Goal: Task Accomplishment & Management: Complete application form

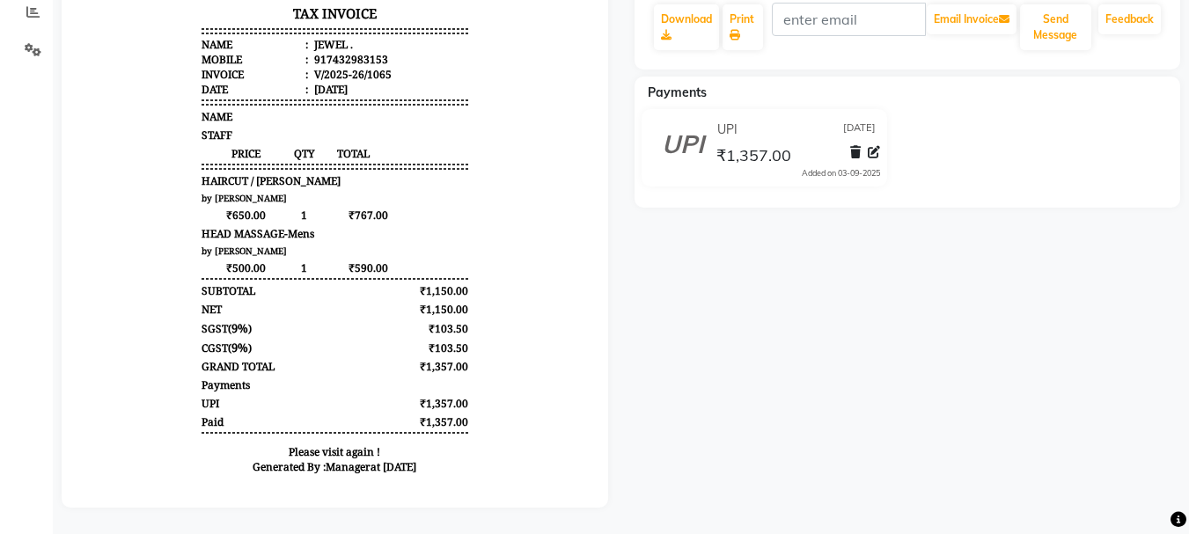
scroll to position [14, 0]
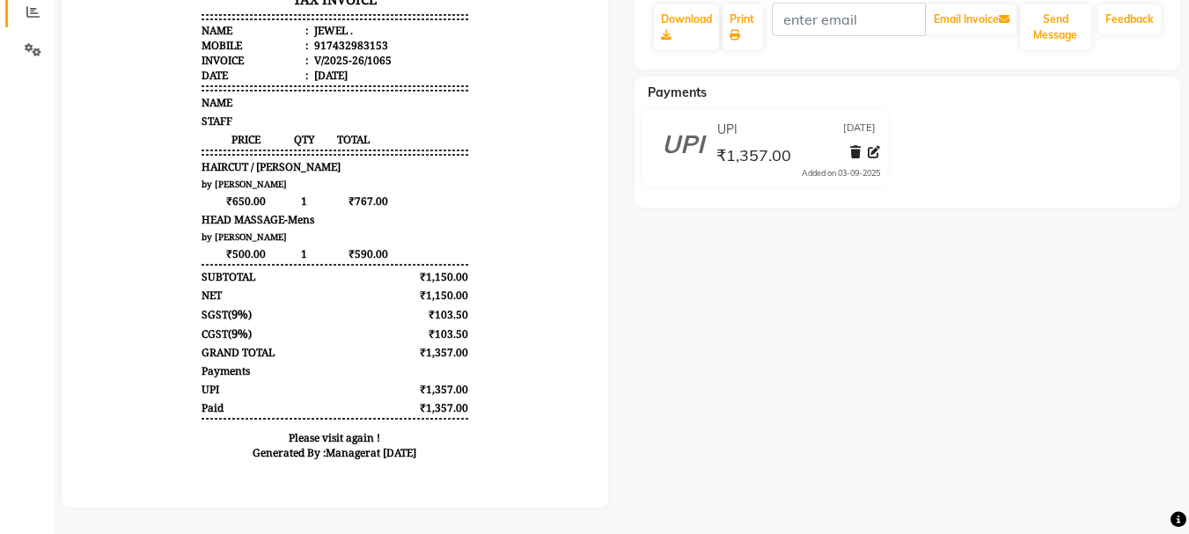
select select "service"
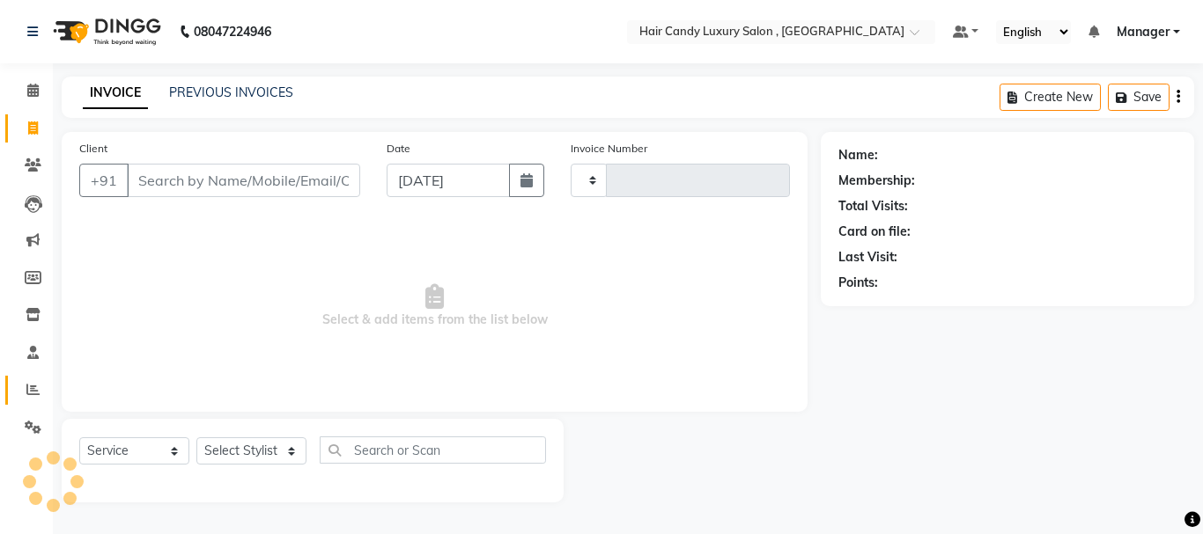
type input "1066"
select select "8304"
click at [33, 159] on icon at bounding box center [33, 164] width 17 height 13
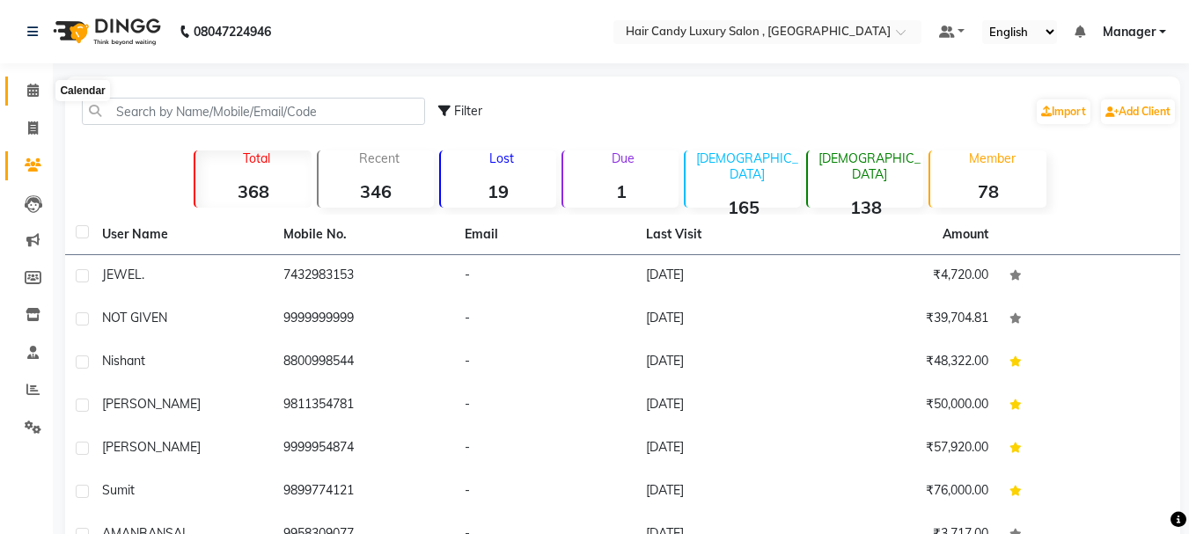
click at [36, 92] on icon at bounding box center [32, 90] width 11 height 13
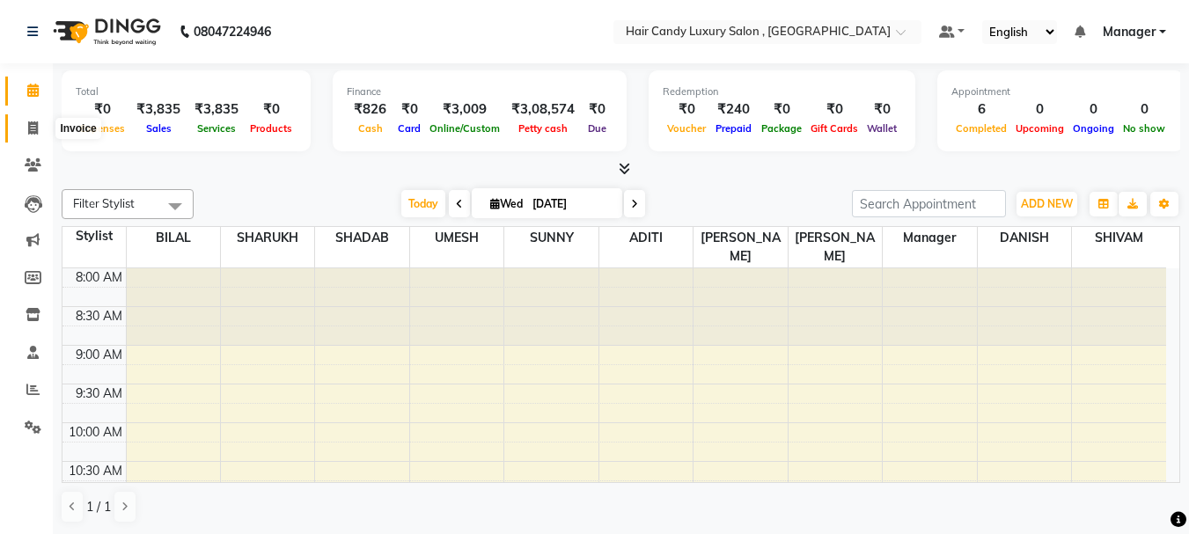
click at [39, 124] on span at bounding box center [33, 129] width 31 height 20
select select "service"
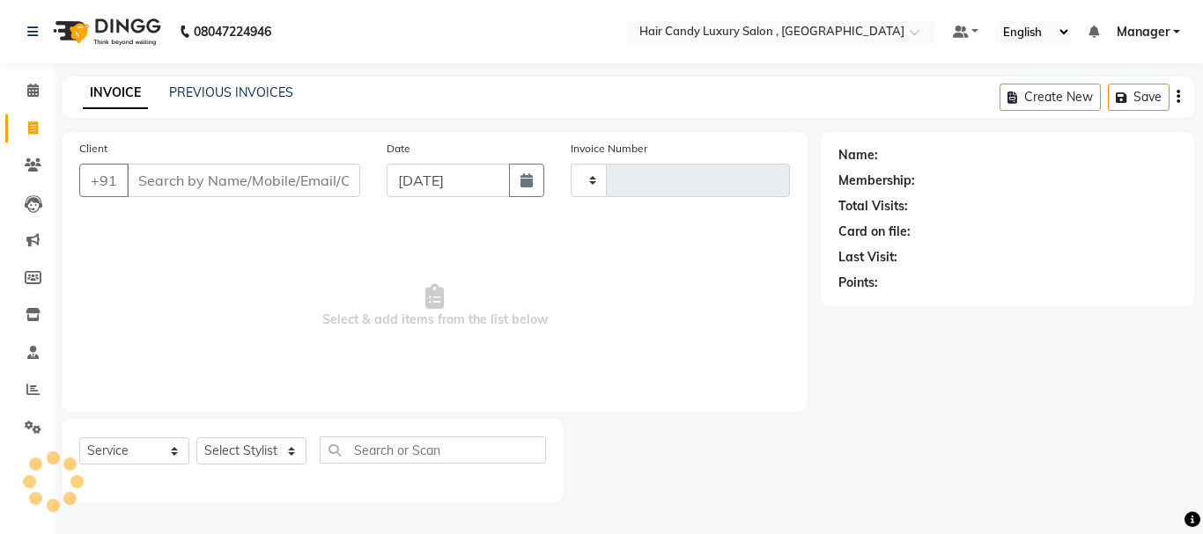
type input "1066"
select select "8304"
click at [303, 180] on input "Client" at bounding box center [243, 180] width 233 height 33
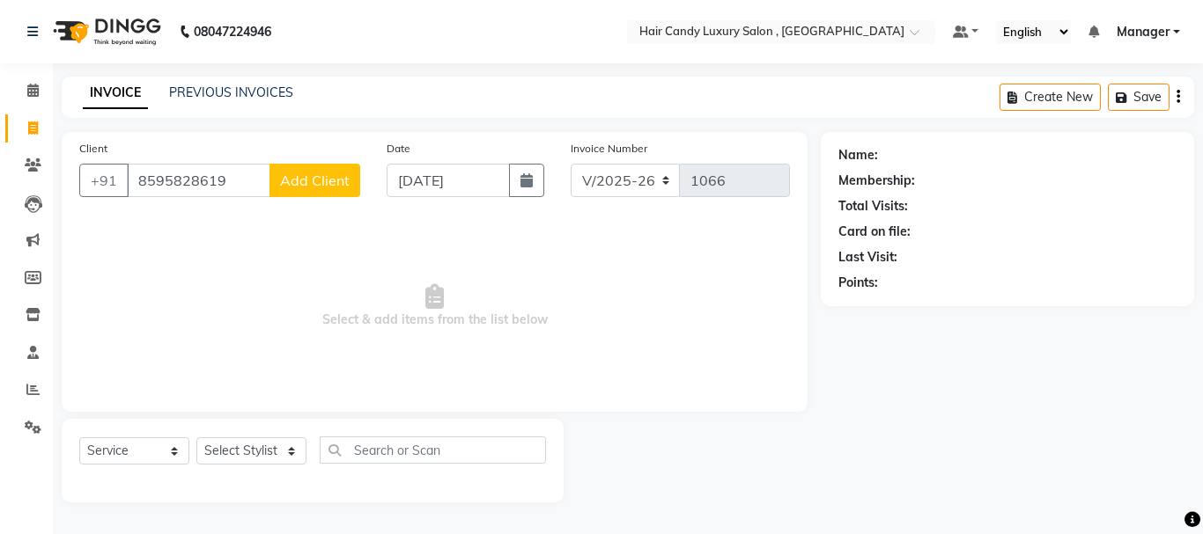
type input "8595828619"
click at [342, 190] on button "Add Client" at bounding box center [314, 180] width 91 height 33
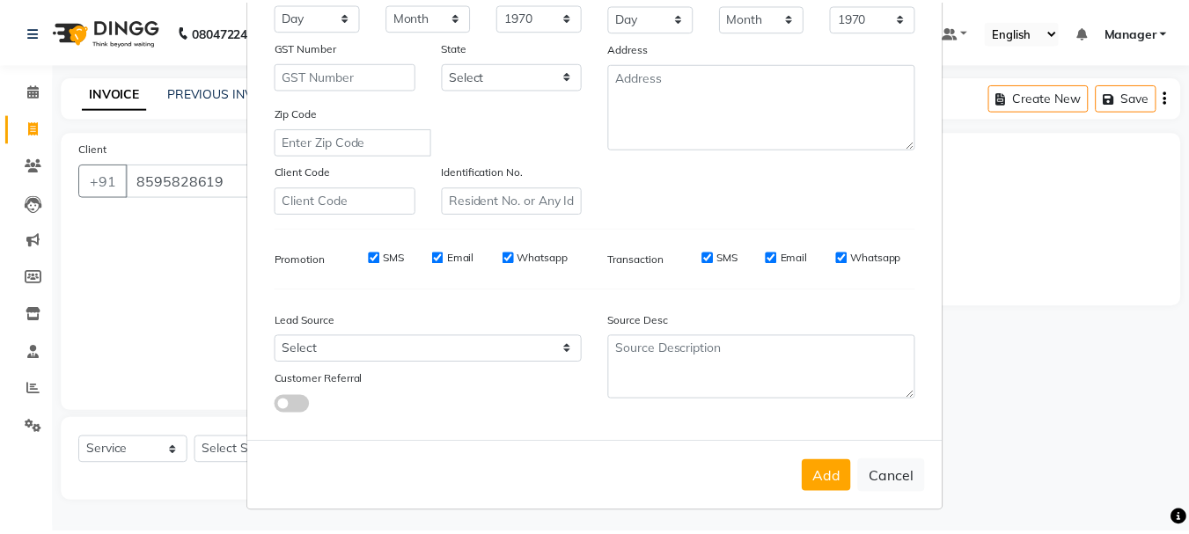
scroll to position [278, 0]
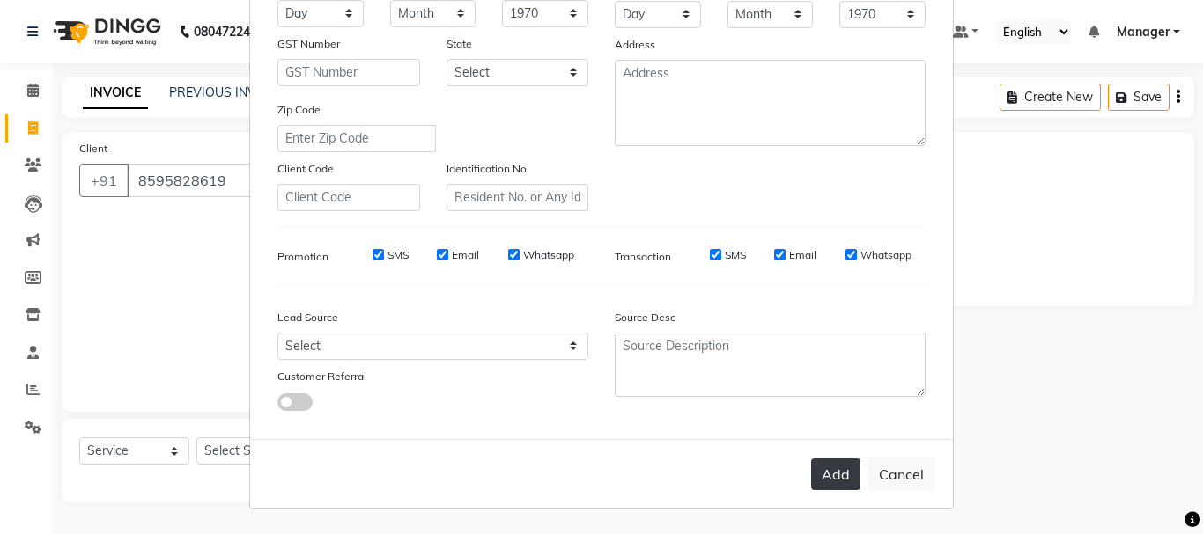
type input "[PERSON_NAME]"
click at [833, 475] on button "Add" at bounding box center [835, 475] width 49 height 32
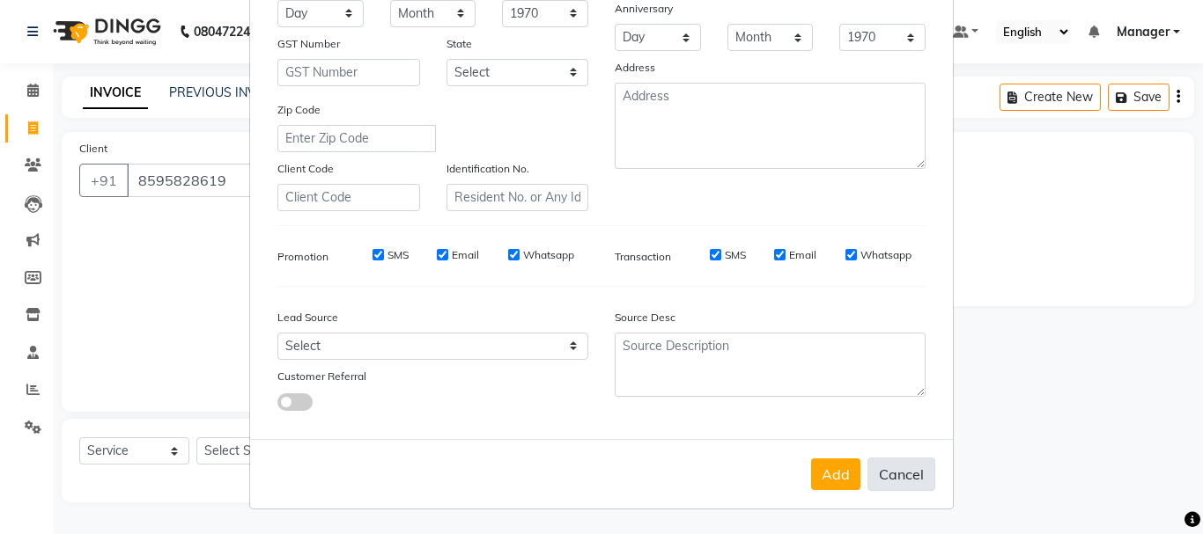
click at [902, 475] on button "Cancel" at bounding box center [901, 474] width 68 height 33
select select
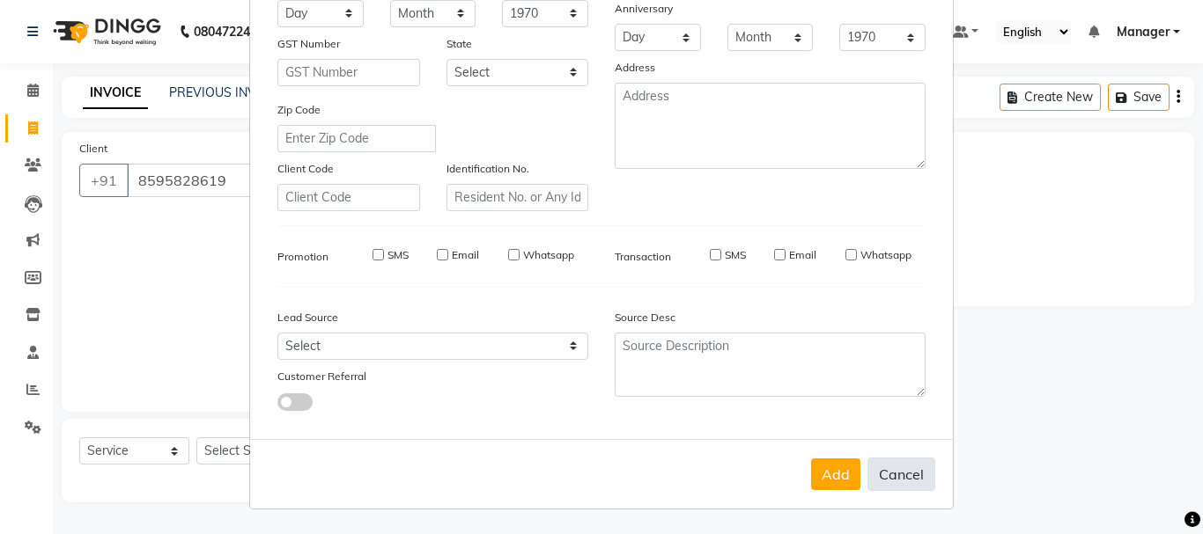
select select
checkbox input "false"
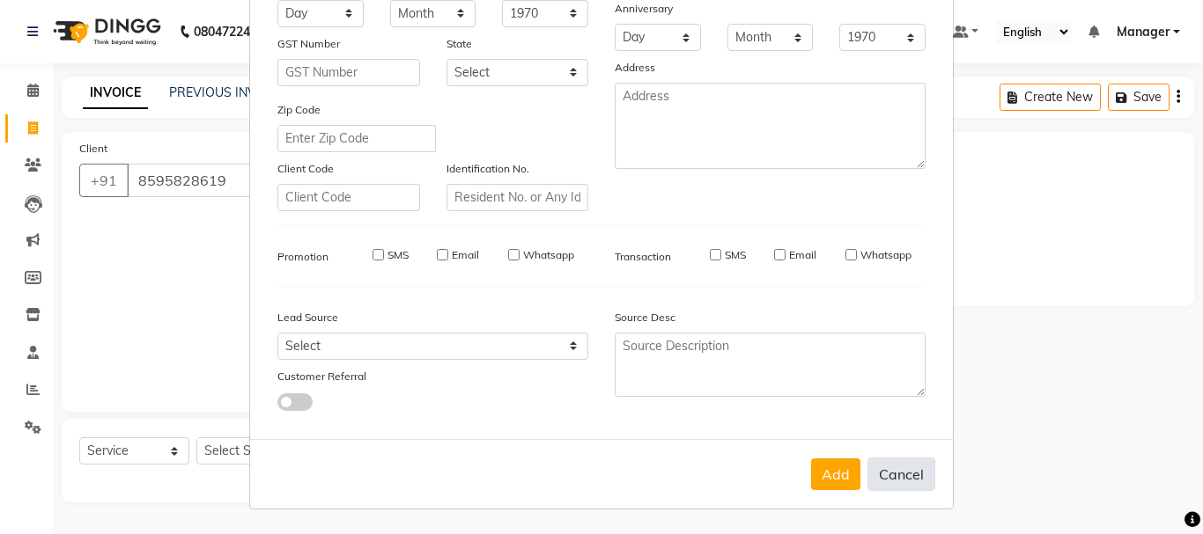
checkbox input "false"
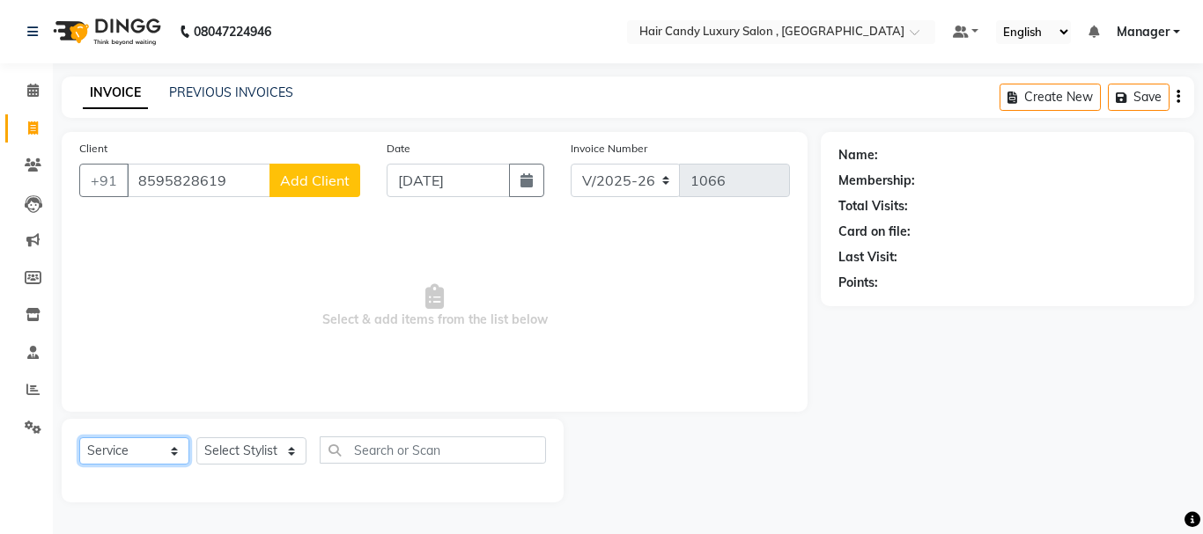
click at [177, 453] on select "Select Service Product Membership Package Voucher Prepaid Gift Card" at bounding box center [134, 451] width 110 height 27
click at [79, 438] on select "Select Service Product Membership Package Voucher Prepaid Gift Card" at bounding box center [134, 451] width 110 height 27
click at [279, 438] on select "Select Stylist [PERSON_NAME] [DEMOGRAPHIC_DATA] Manager Manager [PERSON_NAME] […" at bounding box center [251, 451] width 110 height 27
click at [403, 342] on span "Select & add items from the list below" at bounding box center [434, 306] width 710 height 176
click at [246, 188] on input "8595828619" at bounding box center [199, 180] width 144 height 33
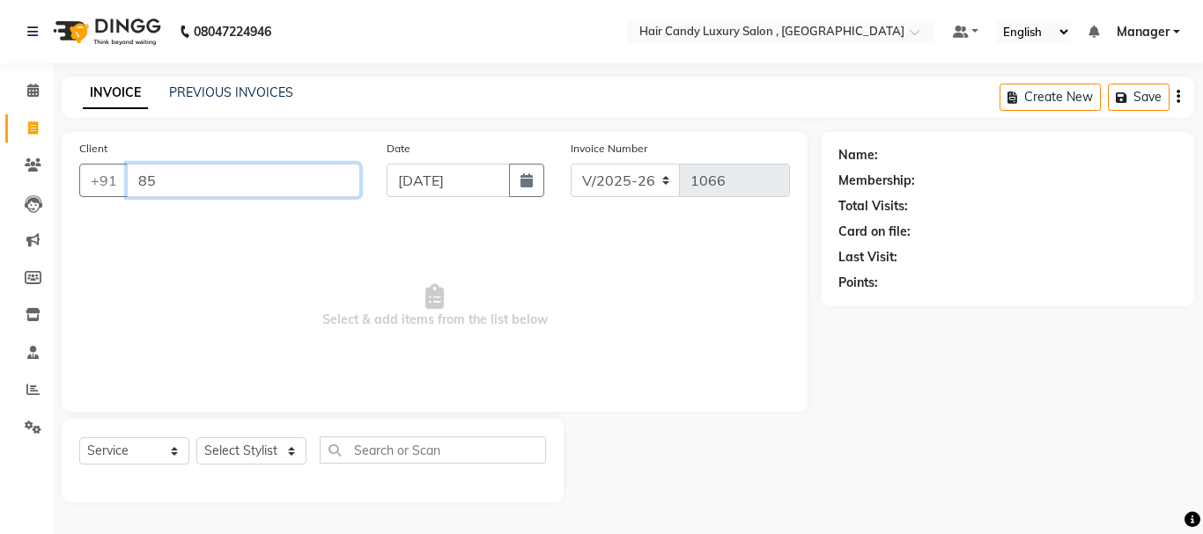
type input "8"
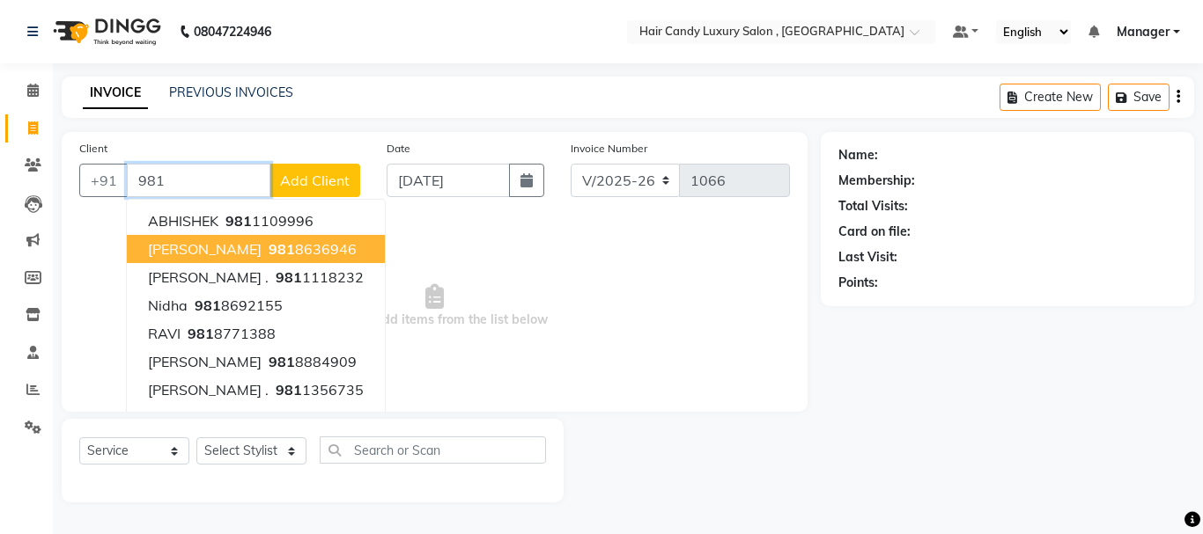
click at [302, 250] on button "[PERSON_NAME] [PHONE_NUMBER]" at bounding box center [256, 249] width 258 height 28
type input "9818636946"
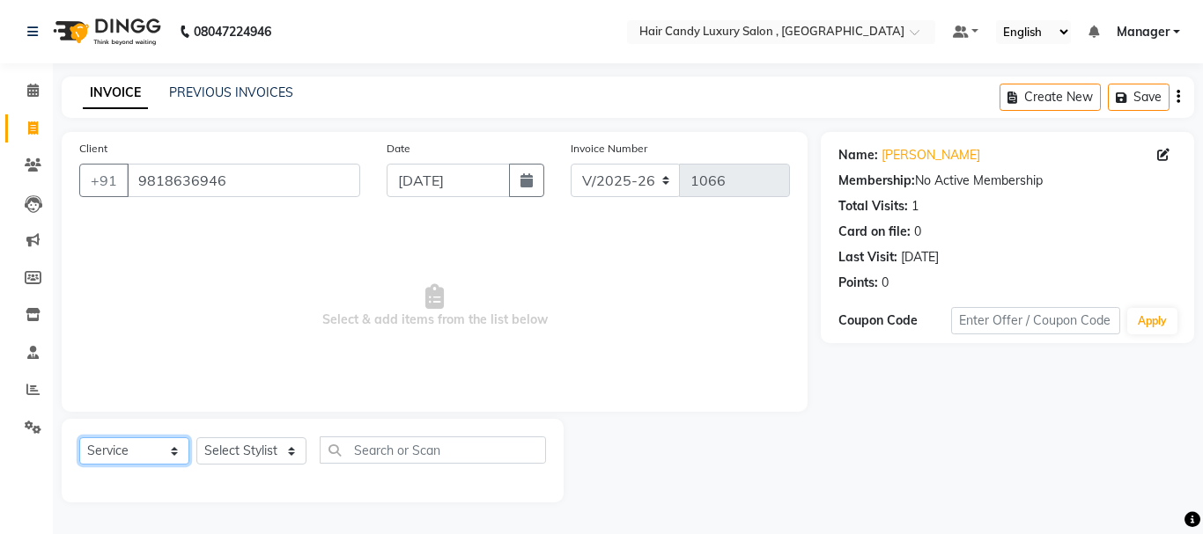
click at [168, 452] on select "Select Service Product Membership Package Voucher Prepaid Gift Card" at bounding box center [134, 451] width 110 height 27
click at [79, 438] on select "Select Service Product Membership Package Voucher Prepaid Gift Card" at bounding box center [134, 451] width 110 height 27
click at [275, 450] on select "Select Stylist [PERSON_NAME] [DEMOGRAPHIC_DATA] Manager Manager [PERSON_NAME] […" at bounding box center [251, 451] width 110 height 27
select select "80576"
click at [196, 438] on select "Select Stylist [PERSON_NAME] [DEMOGRAPHIC_DATA] Manager Manager [PERSON_NAME] […" at bounding box center [251, 451] width 110 height 27
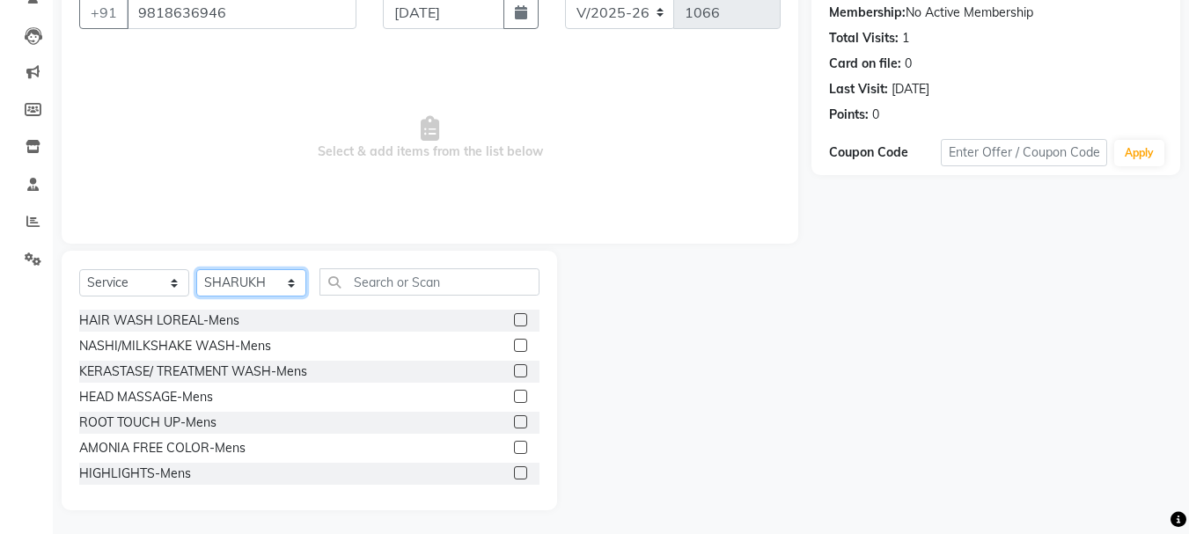
scroll to position [171, 0]
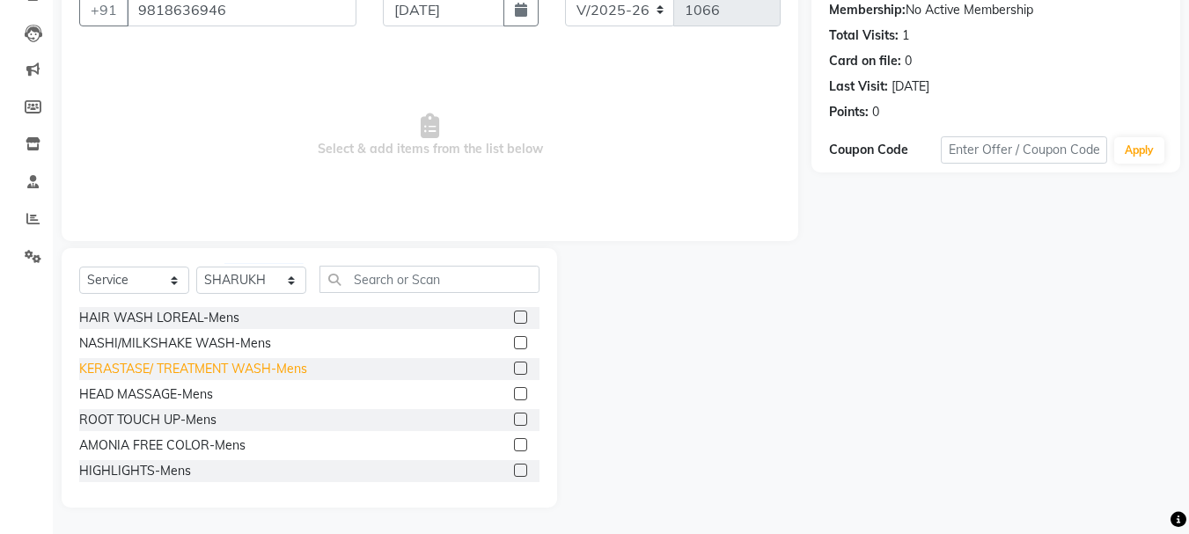
click at [267, 365] on div "KERASTASE/ TREATMENT WASH-Mens" at bounding box center [193, 369] width 228 height 18
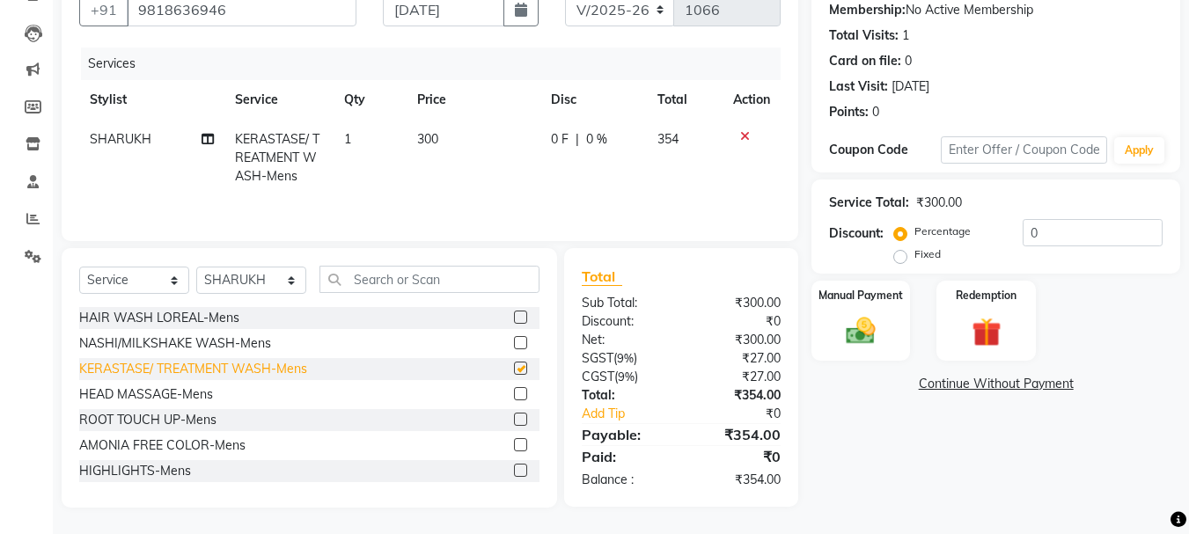
checkbox input "false"
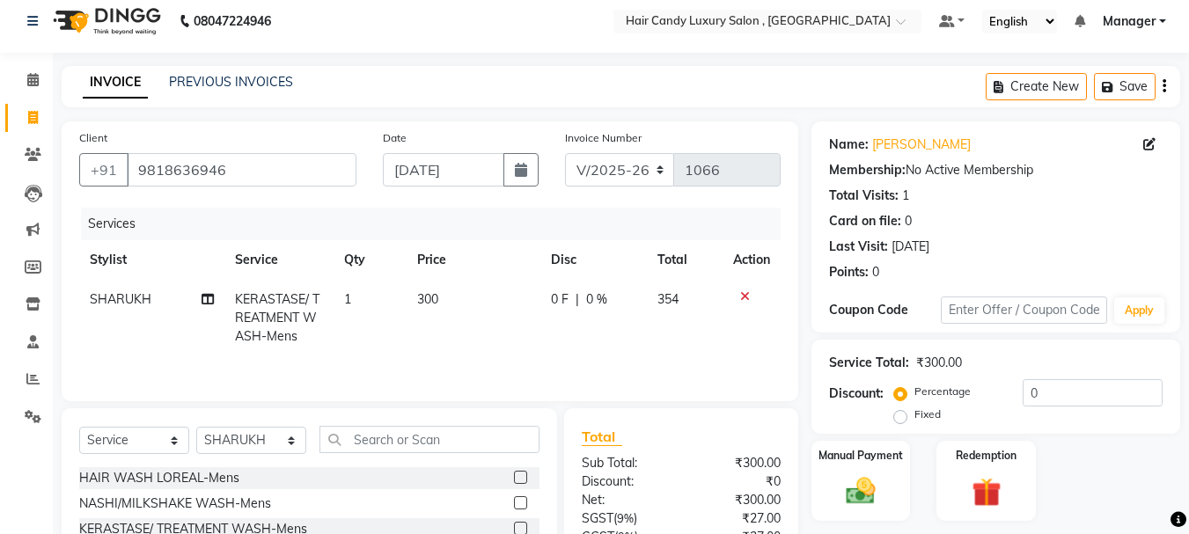
scroll to position [0, 0]
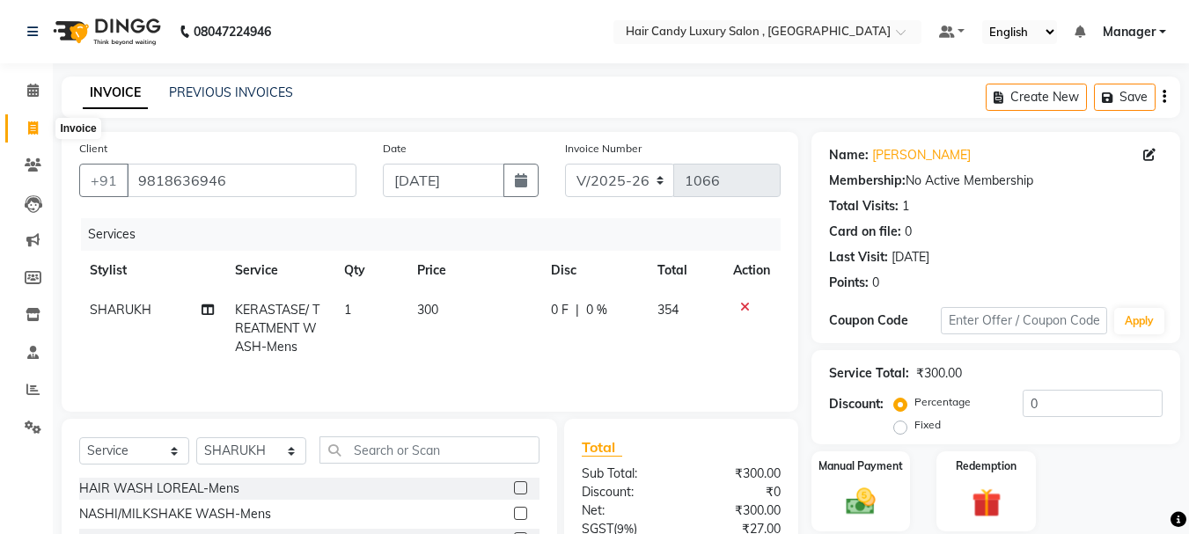
click at [30, 132] on icon at bounding box center [33, 127] width 10 height 13
select select "service"
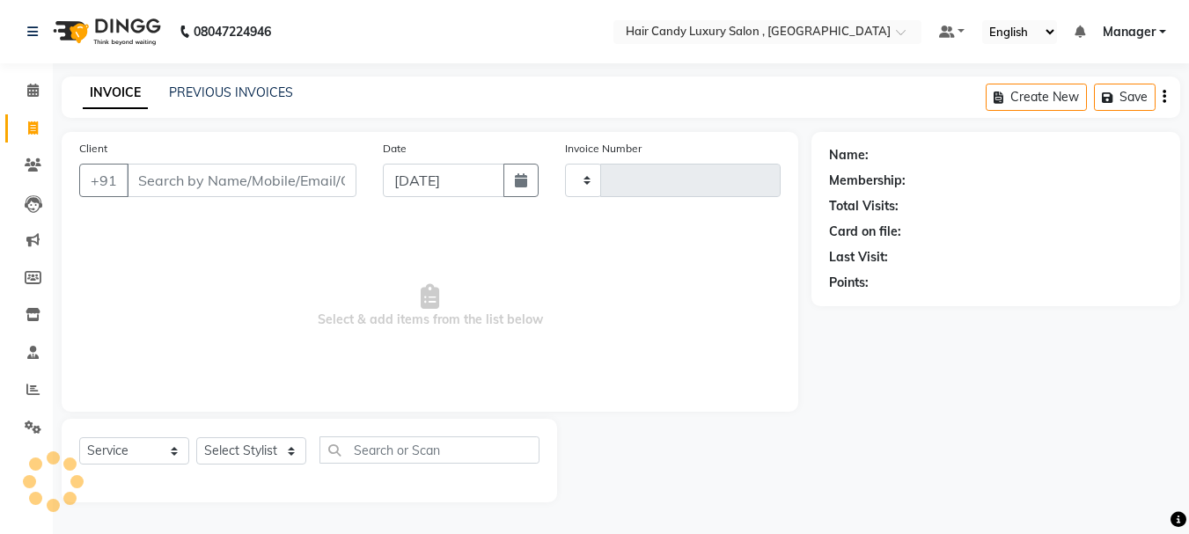
type input "1066"
select select "8304"
click at [248, 86] on link "PREVIOUS INVOICES" at bounding box center [231, 93] width 124 height 16
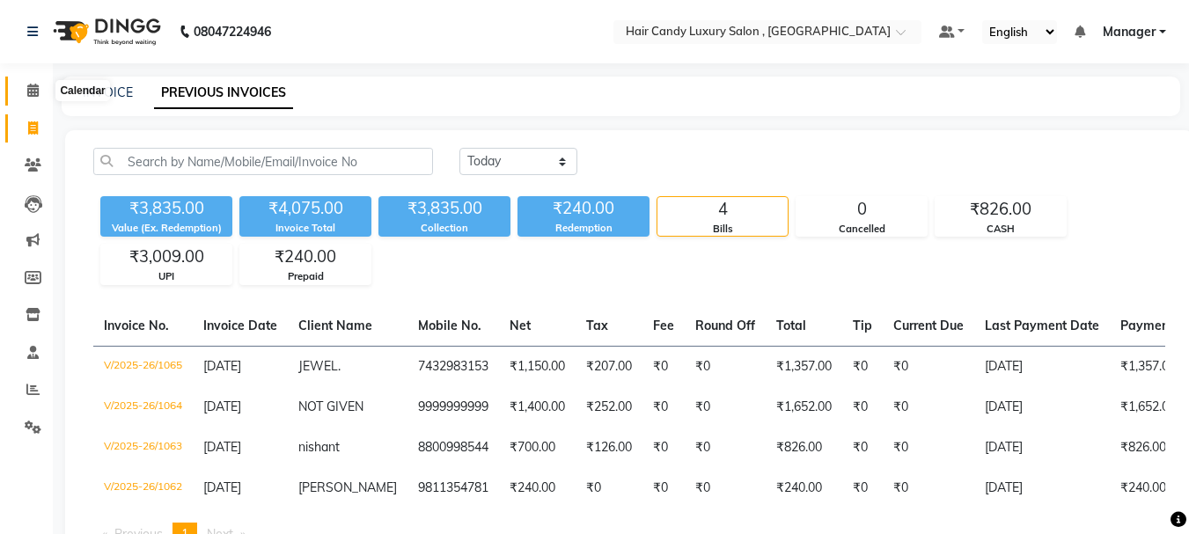
click at [27, 87] on icon at bounding box center [32, 90] width 11 height 13
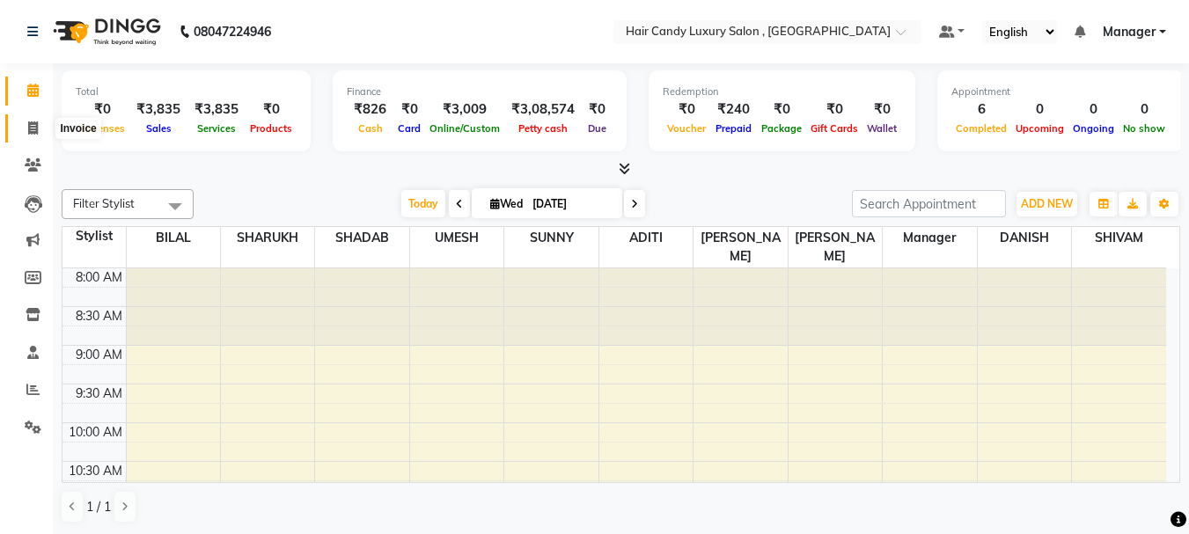
click at [39, 133] on span at bounding box center [33, 129] width 31 height 20
select select "service"
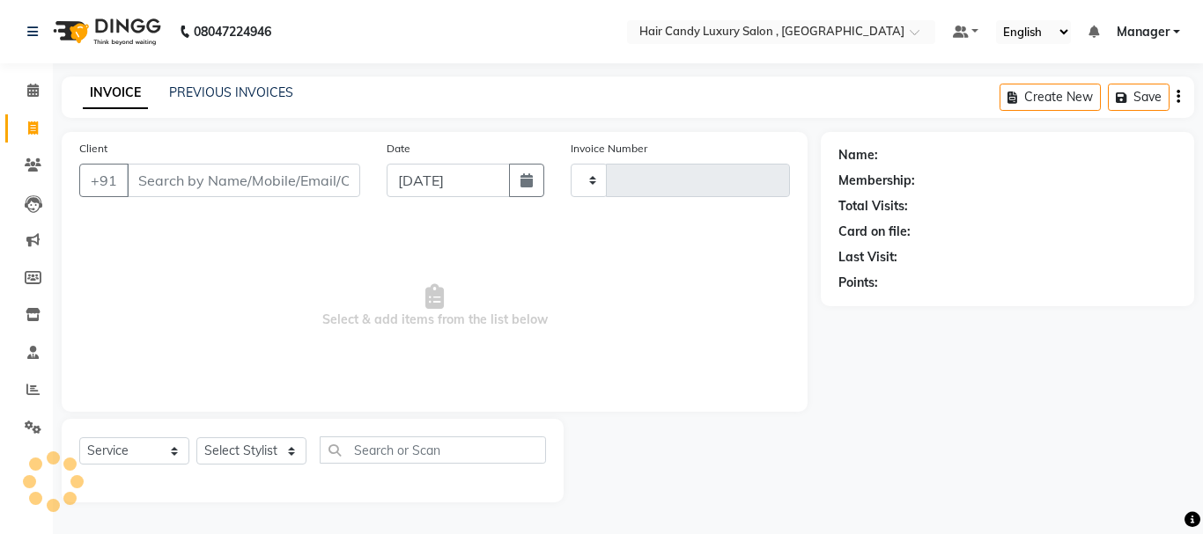
type input "1066"
select select "8304"
click at [894, 151] on div "Name:" at bounding box center [1007, 155] width 338 height 18
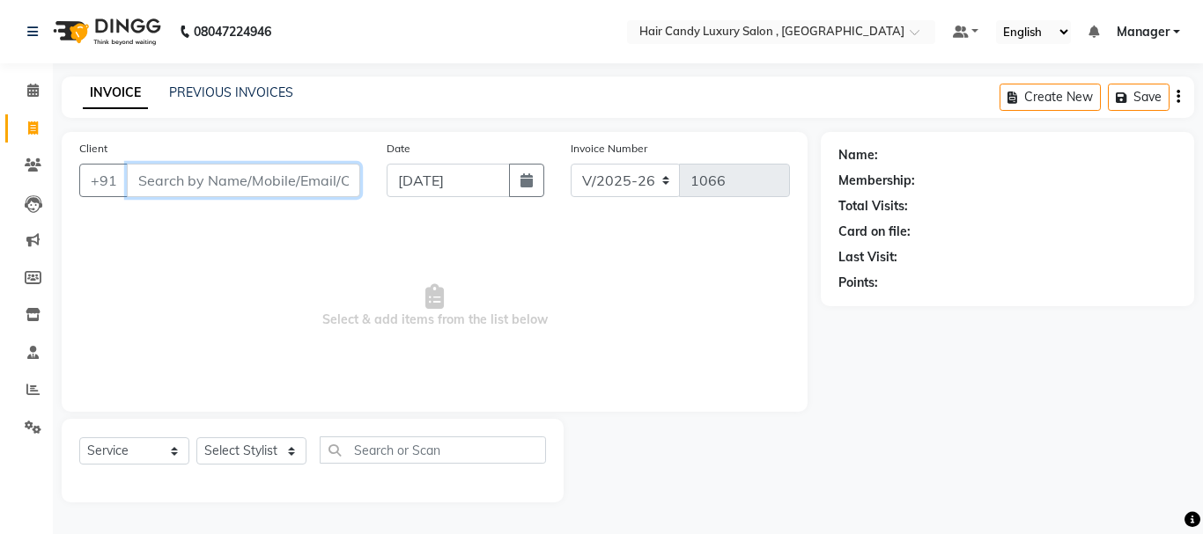
click at [293, 185] on input "Client" at bounding box center [243, 180] width 233 height 33
click at [295, 194] on input "Client" at bounding box center [243, 180] width 233 height 33
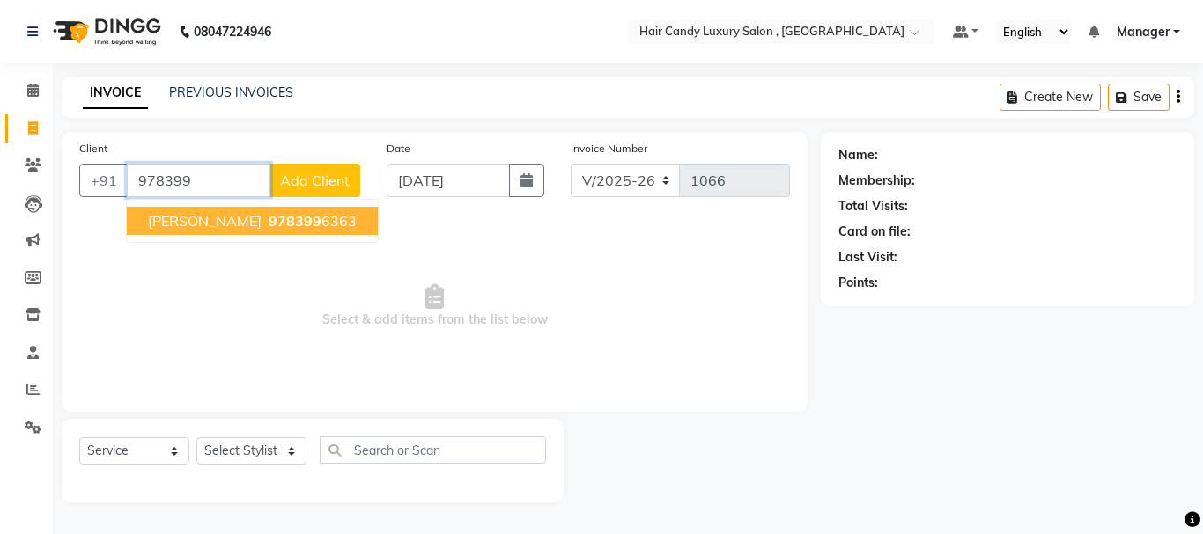
drag, startPoint x: 272, startPoint y: 219, endPoint x: 285, endPoint y: 217, distance: 13.3
click at [273, 219] on ngb-highlight "978399 6363" at bounding box center [311, 221] width 92 height 18
type input "9783996363"
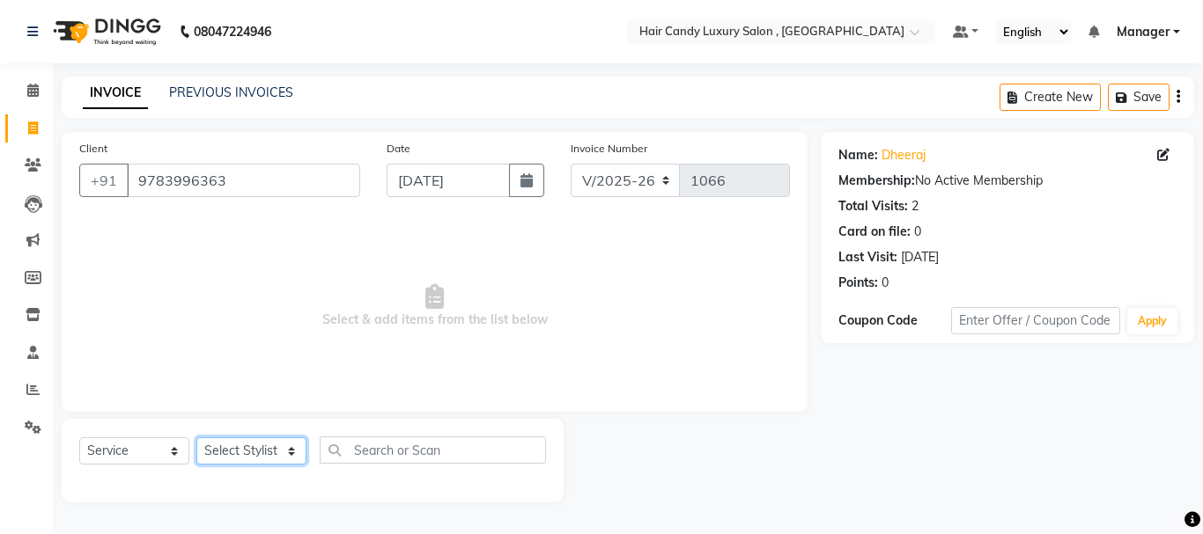
click at [289, 450] on select "Select Stylist [PERSON_NAME] [DEMOGRAPHIC_DATA] Manager Manager [PERSON_NAME] […" at bounding box center [251, 451] width 110 height 27
select select "80576"
click at [196, 438] on select "Select Stylist [PERSON_NAME] [DEMOGRAPHIC_DATA] Manager Manager [PERSON_NAME] […" at bounding box center [251, 451] width 110 height 27
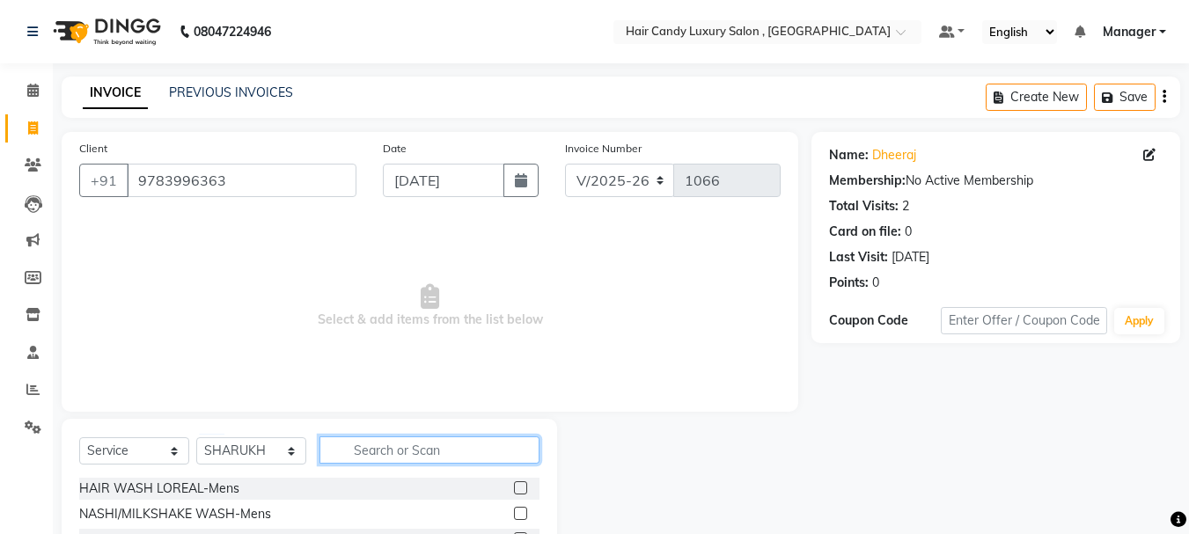
drag, startPoint x: 424, startPoint y: 453, endPoint x: 439, endPoint y: 437, distance: 21.8
click at [423, 453] on input "text" at bounding box center [430, 450] width 220 height 27
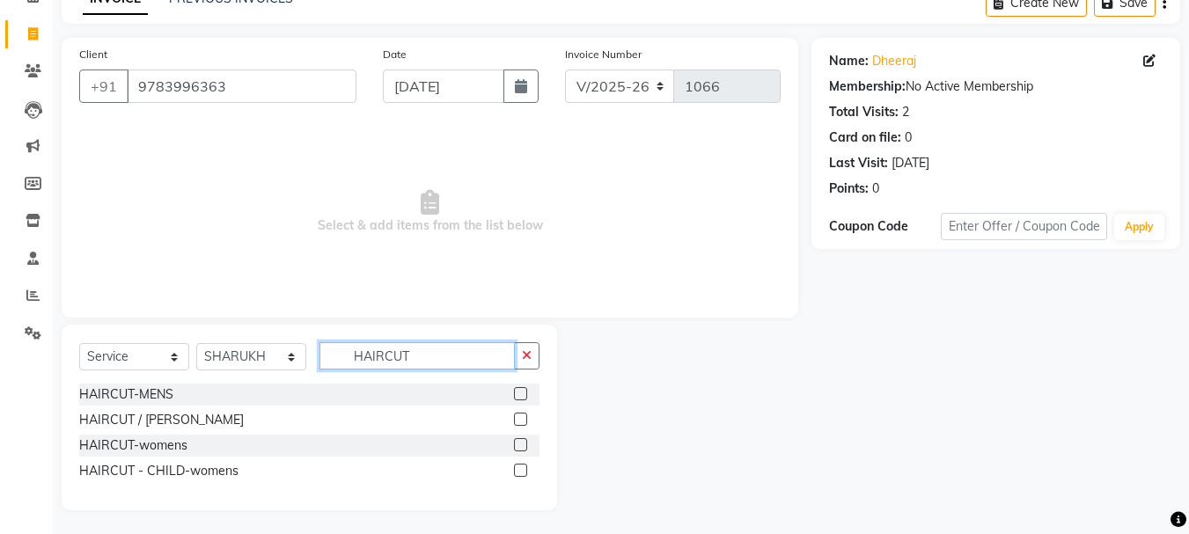
scroll to position [97, 0]
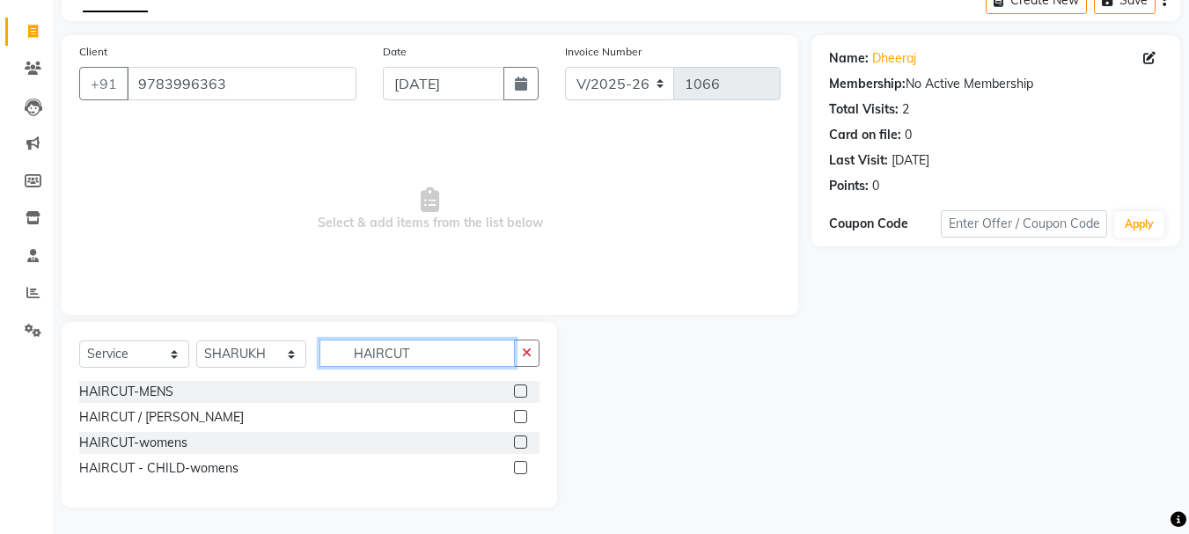
type input "HAIRCUT"
click at [519, 390] on label at bounding box center [520, 391] width 13 height 13
click at [519, 390] on input "checkbox" at bounding box center [519, 391] width 11 height 11
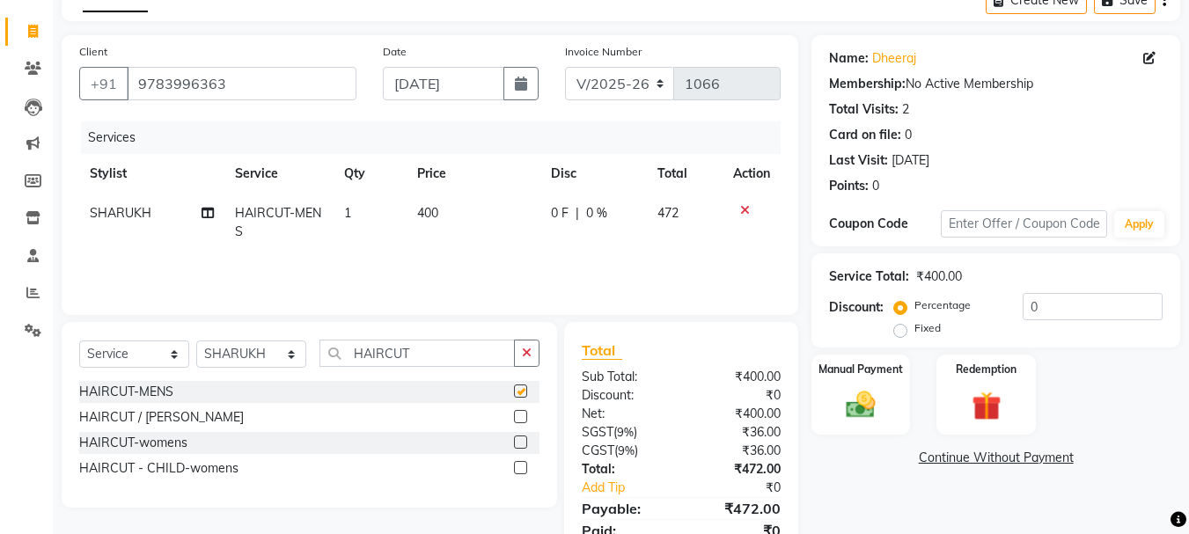
checkbox input "false"
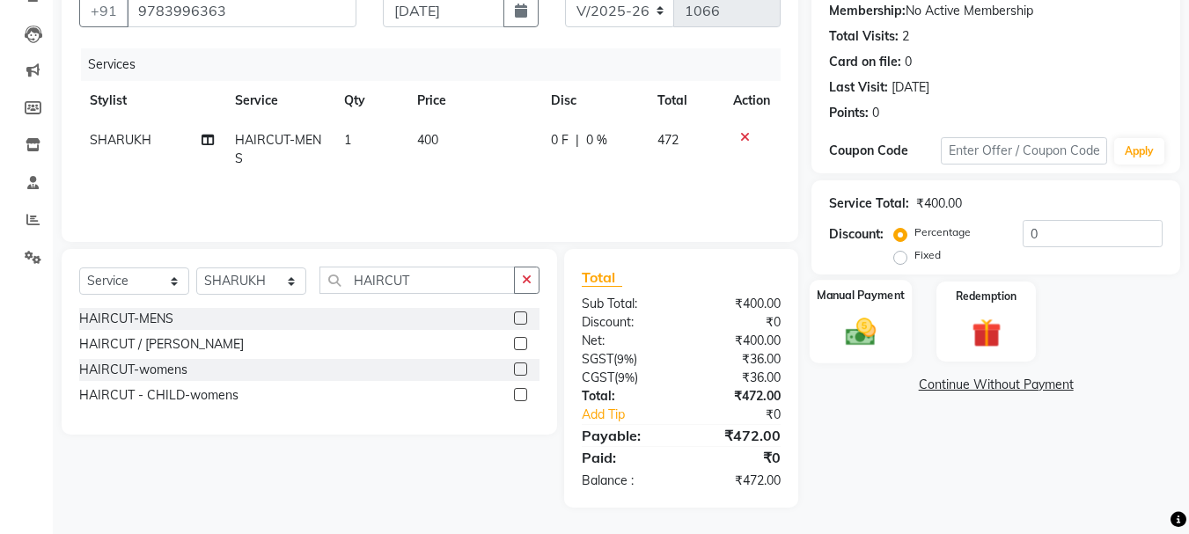
click at [882, 337] on img at bounding box center [860, 331] width 49 height 35
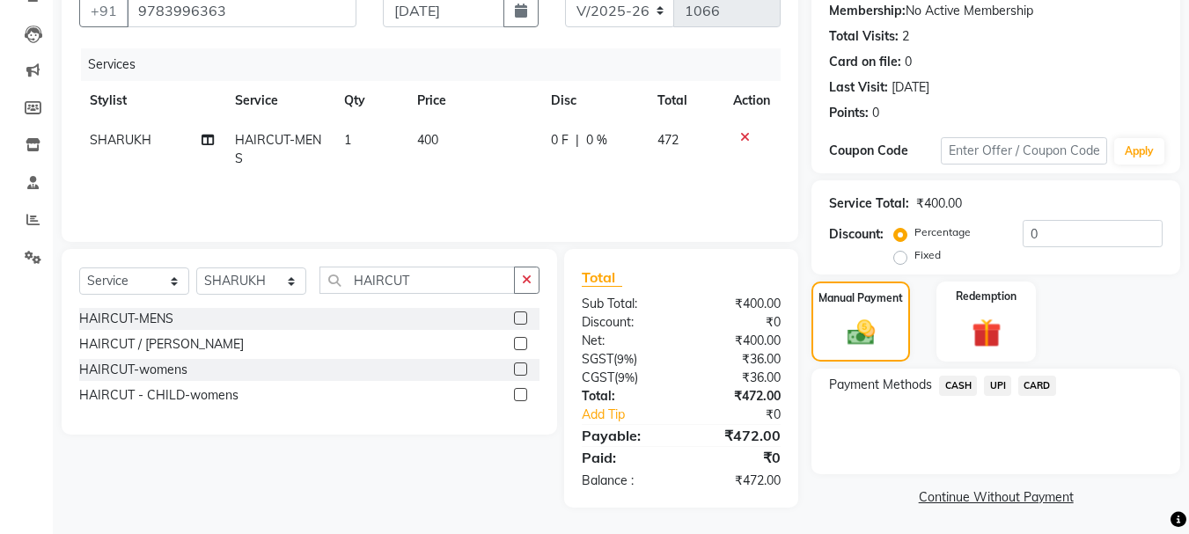
click at [1005, 390] on span "UPI" at bounding box center [997, 386] width 27 height 20
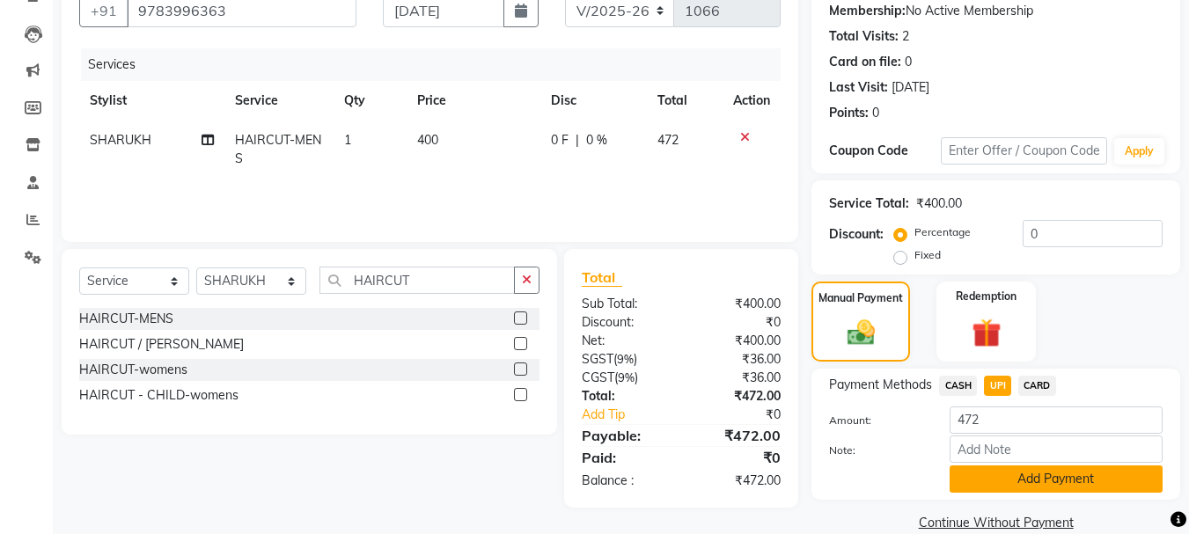
click at [992, 483] on button "Add Payment" at bounding box center [1056, 479] width 213 height 27
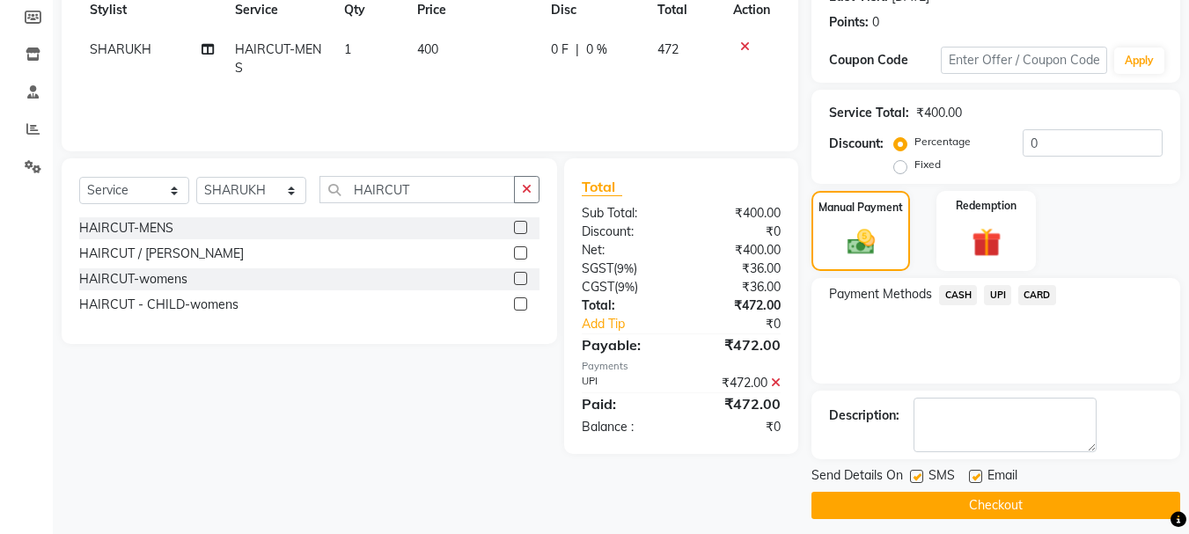
scroll to position [272, 0]
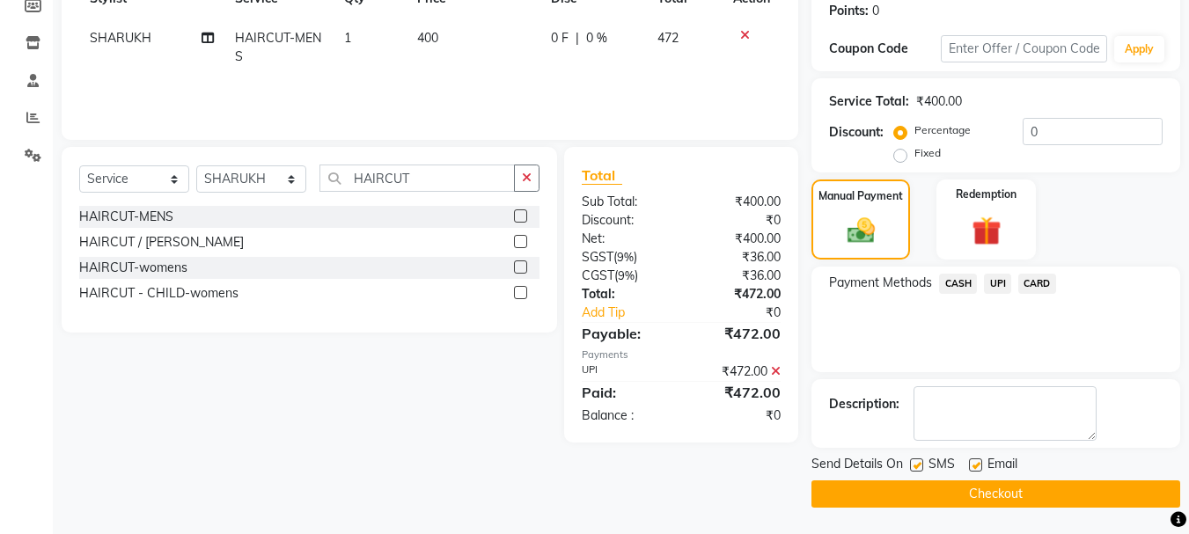
click at [1051, 481] on button "Checkout" at bounding box center [996, 494] width 369 height 27
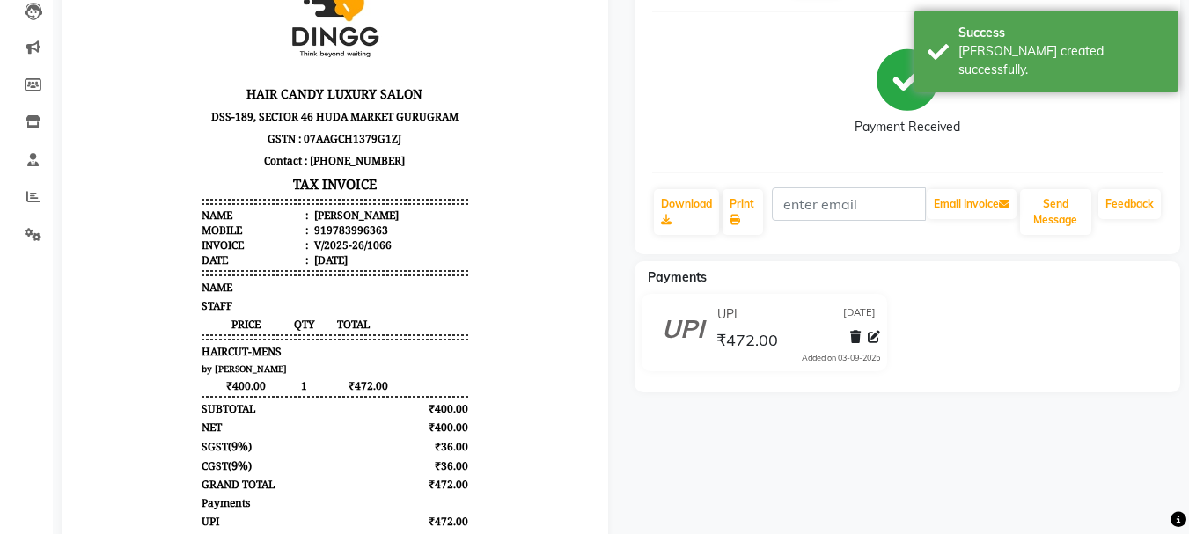
scroll to position [264, 0]
